Goal: Information Seeking & Learning: Learn about a topic

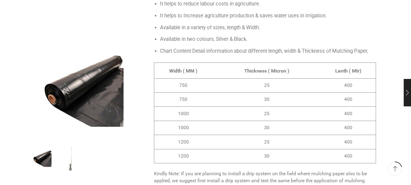
scroll to position [456, 0]
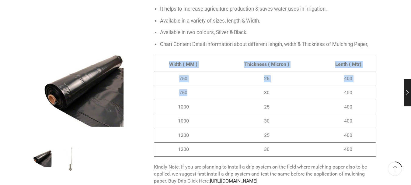
drag, startPoint x: 168, startPoint y: 47, endPoint x: 239, endPoint y: 78, distance: 77.5
click at [239, 78] on tbody "Width ( MM ) Thickness ( Micron ) Lenth ( Mtr) 750 25 400 750 30 400 1000 25 40…" at bounding box center [265, 106] width 222 height 100
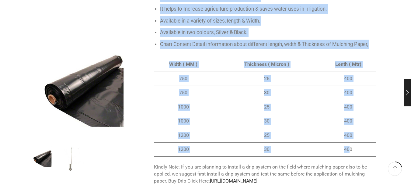
drag, startPoint x: 150, startPoint y: 39, endPoint x: 350, endPoint y: 139, distance: 223.8
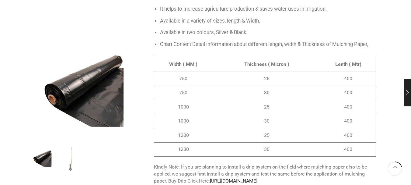
click at [373, 142] on td "400" at bounding box center [347, 149] width 58 height 14
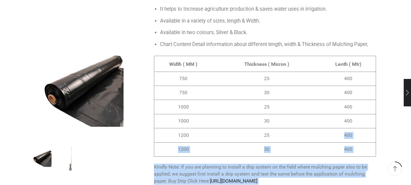
drag, startPoint x: 380, startPoint y: 138, endPoint x: 274, endPoint y: 119, distance: 107.6
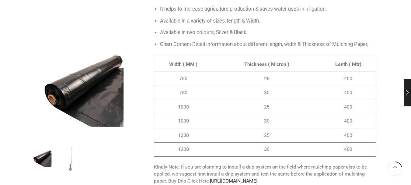
drag, startPoint x: 209, startPoint y: 71, endPoint x: 154, endPoint y: 42, distance: 62.7
click at [154, 56] on table "Width ( MM ) Thickness ( Micron ) Lenth ( Mtr) 750 25 400 750 30 400 1000 25 40…" at bounding box center [265, 106] width 222 height 101
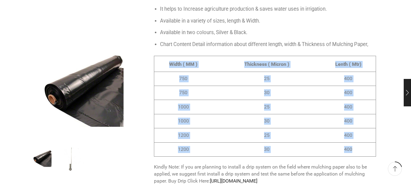
drag, startPoint x: 154, startPoint y: 42, endPoint x: 353, endPoint y: 133, distance: 219.3
click at [353, 133] on table "Width ( MM ) Thickness ( Micron ) Lenth ( Mtr) 750 25 400 750 30 400 1000 25 40…" at bounding box center [265, 106] width 222 height 101
copy div "Width ( MM ) Thickness ( Micron ) Lenth ( Mtr) 750 25 400 750 30 400 1000 25 40…"
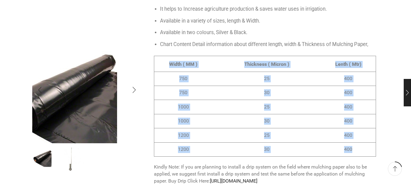
click at [140, 58] on img "1 / 2" at bounding box center [66, 100] width 152 height 152
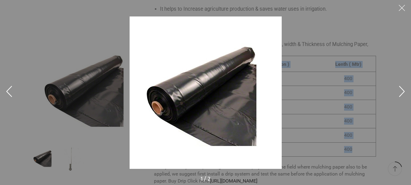
click at [310, 90] on div at bounding box center [328, 105] width 396 height 178
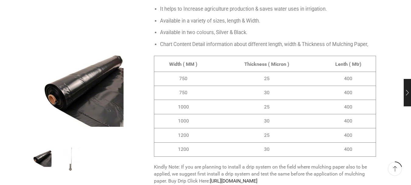
click at [217, 40] on li "Chart Content Detail information about different length, width & Thickness of M…" at bounding box center [268, 44] width 216 height 9
